Goal: Task Accomplishment & Management: Manage account settings

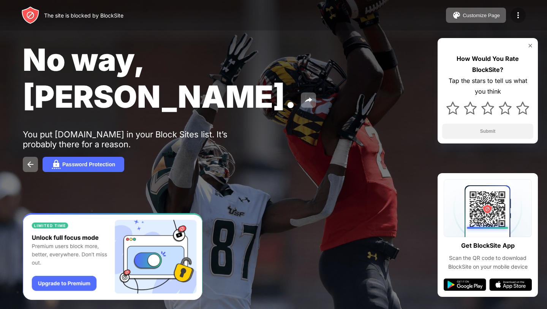
click at [516, 8] on div at bounding box center [518, 15] width 15 height 15
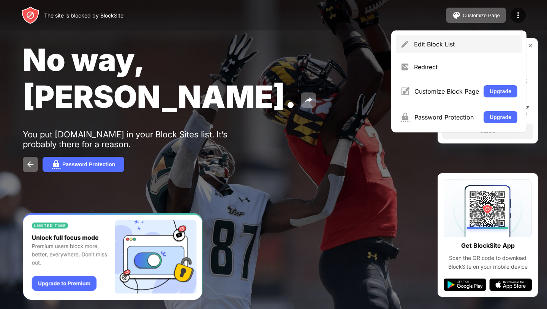
click at [446, 47] on div "Edit Block List" at bounding box center [465, 44] width 103 height 8
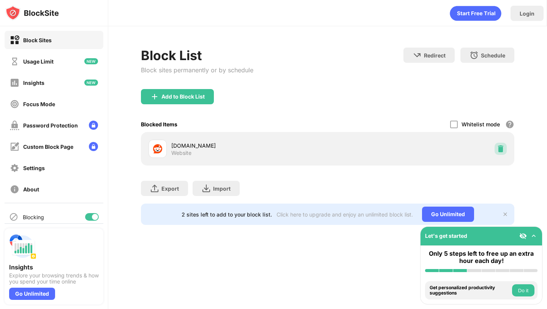
click at [505, 146] on div at bounding box center [501, 148] width 12 height 12
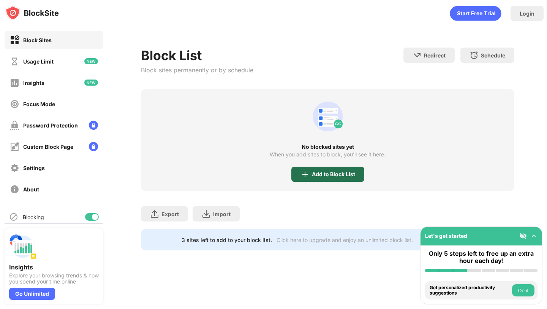
click at [344, 167] on div "Add to Block List" at bounding box center [327, 173] width 73 height 15
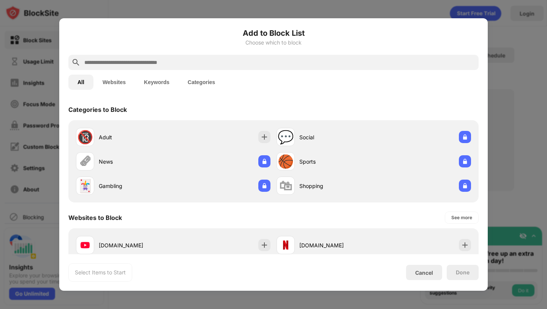
click at [288, 63] on input "text" at bounding box center [280, 62] width 392 height 9
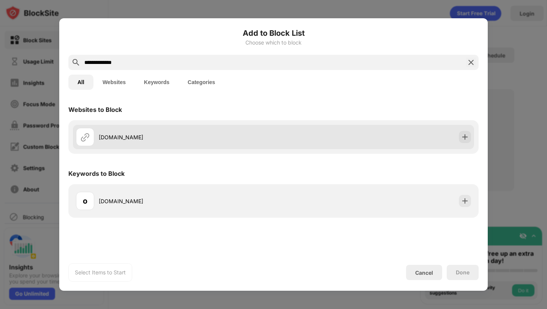
type input "**********"
drag, startPoint x: 458, startPoint y: 134, endPoint x: 458, endPoint y: 145, distance: 10.3
click at [458, 134] on div "old.reddit.com" at bounding box center [273, 137] width 401 height 24
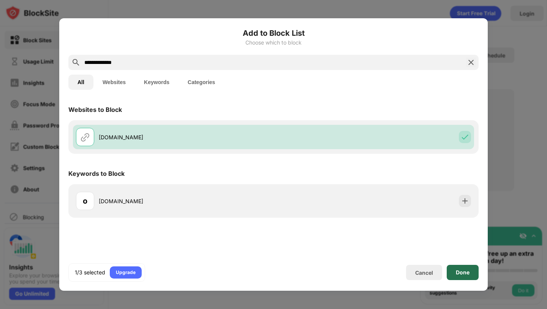
click at [456, 271] on div "Done" at bounding box center [463, 272] width 14 height 6
